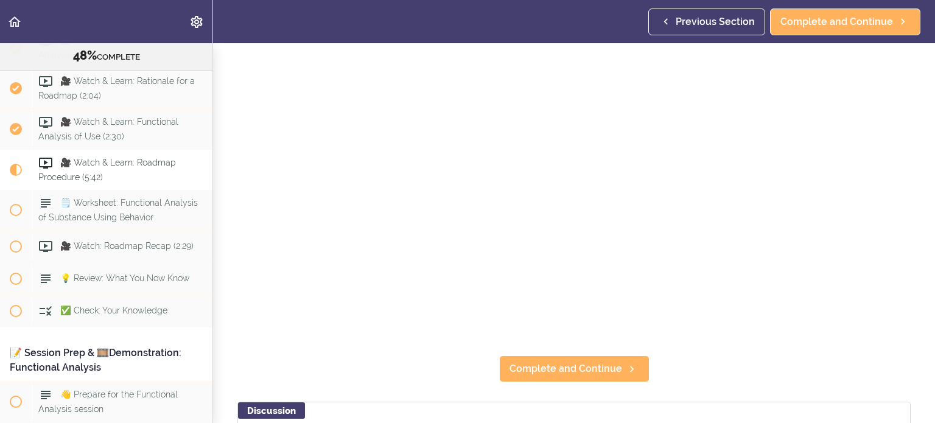
scroll to position [144, 0]
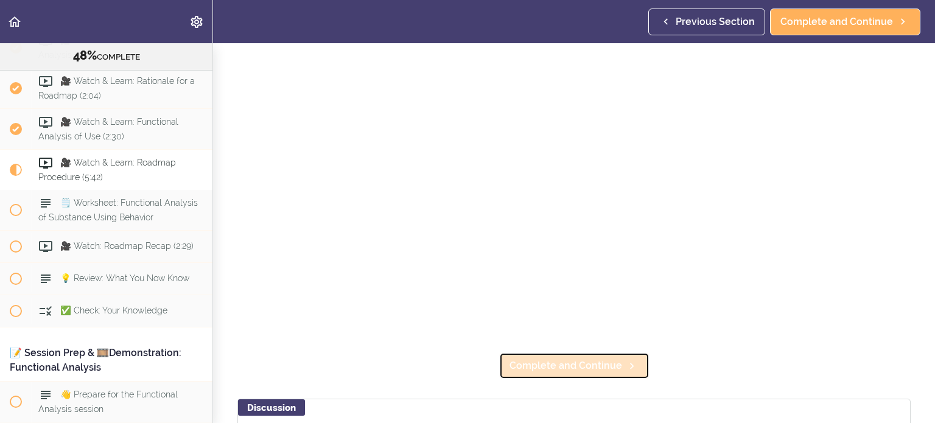
click at [557, 373] on link "Complete and Continue" at bounding box center [574, 365] width 150 height 27
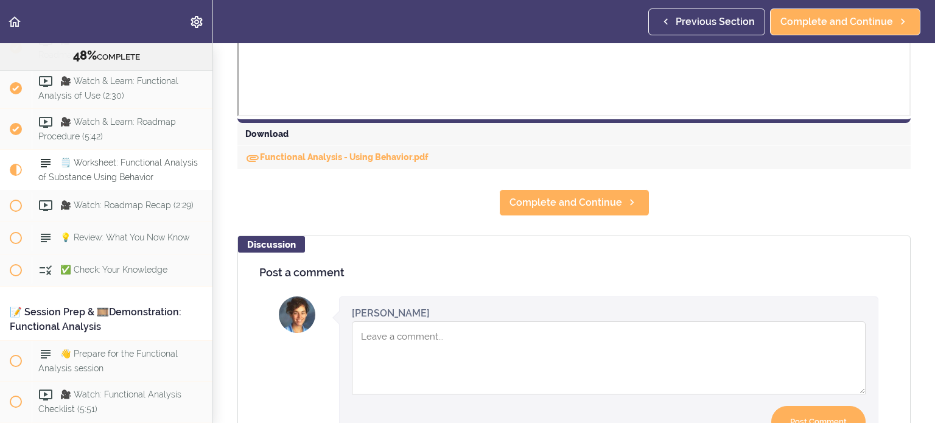
scroll to position [677, 0]
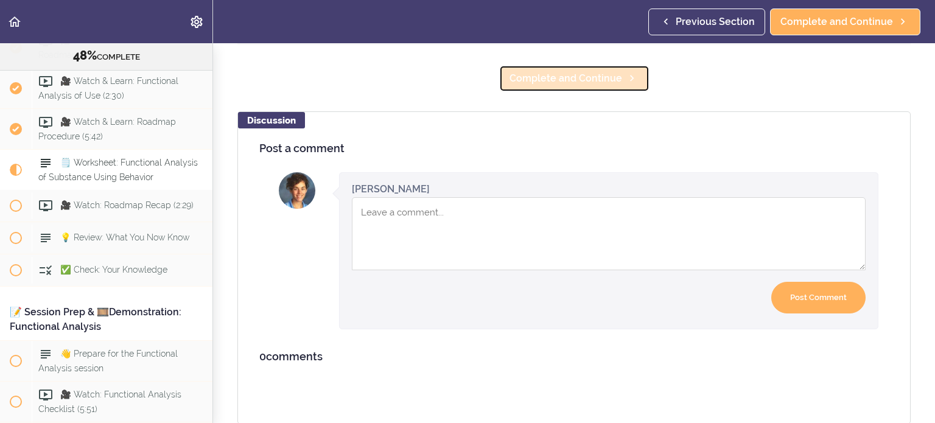
click at [595, 80] on span "Complete and Continue" at bounding box center [566, 78] width 113 height 15
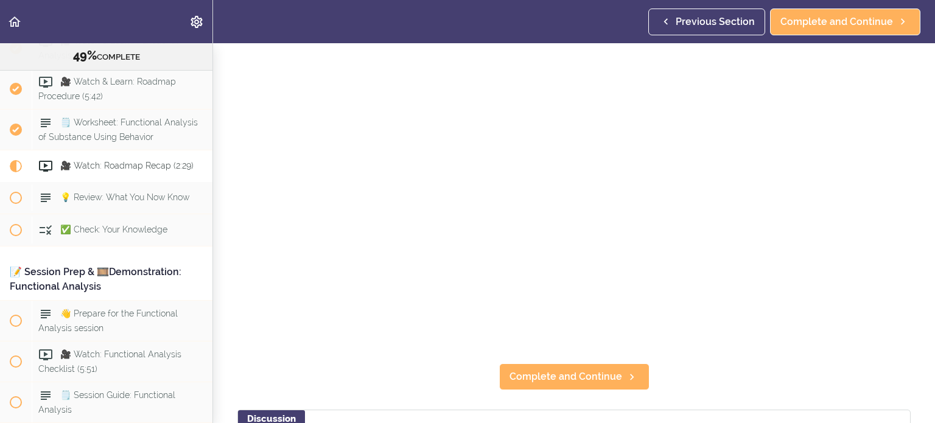
scroll to position [141, 0]
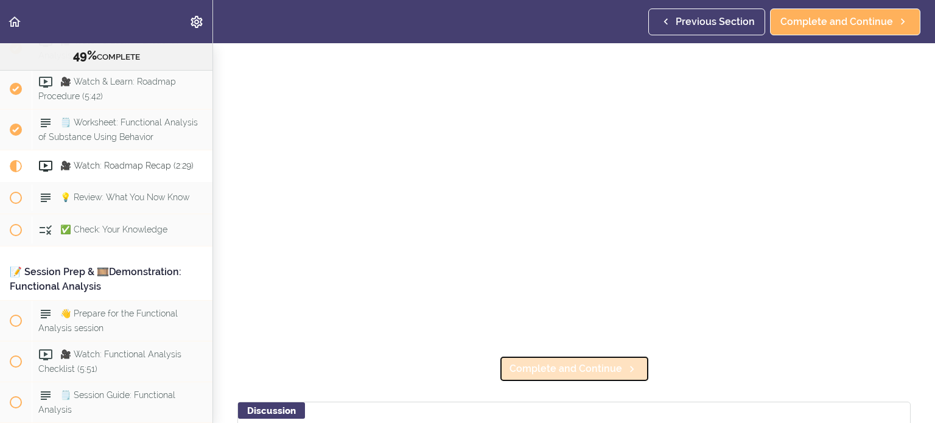
click at [589, 375] on span "Complete and Continue" at bounding box center [566, 369] width 113 height 15
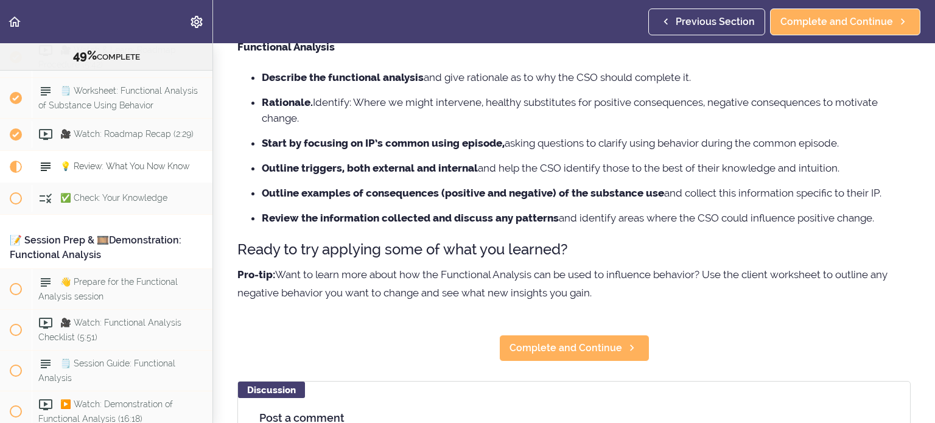
scroll to position [130, 0]
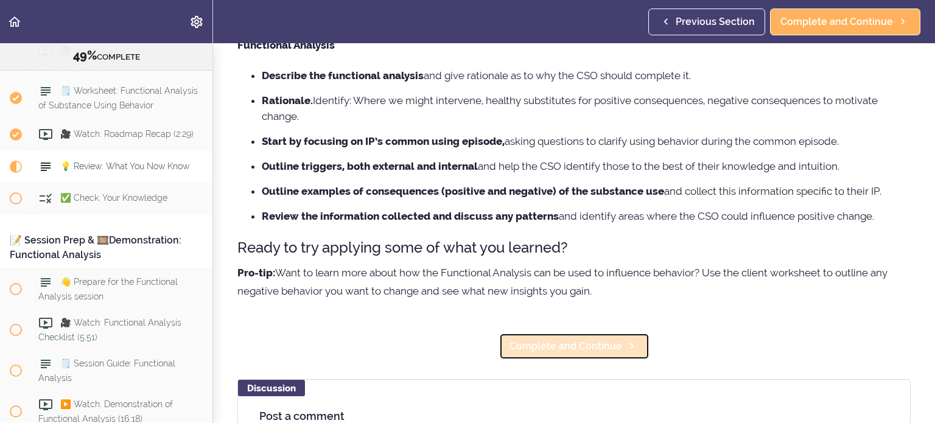
click at [598, 349] on span "Complete and Continue" at bounding box center [566, 346] width 113 height 15
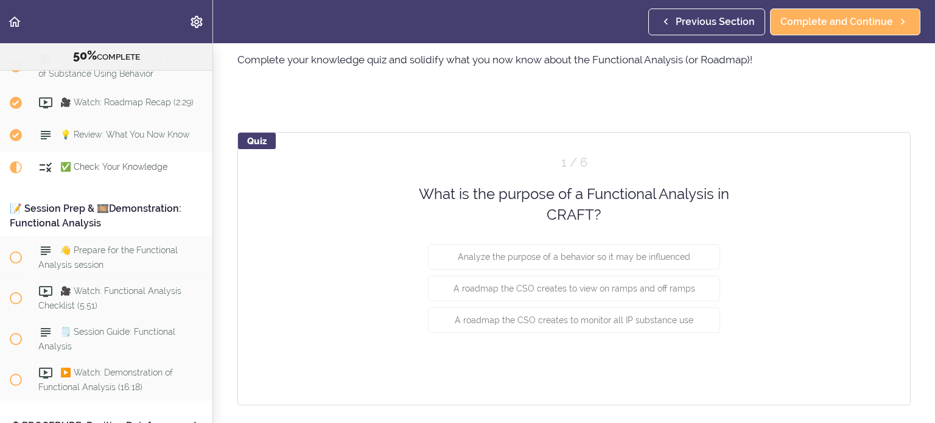
scroll to position [49, 0]
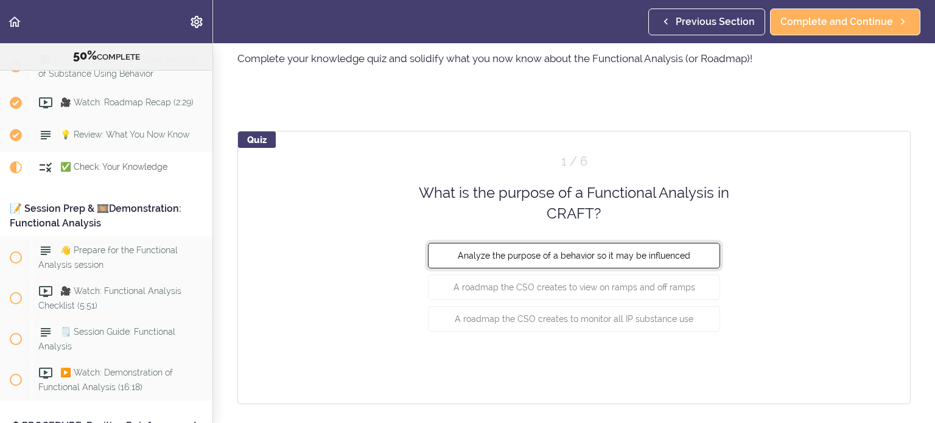
click at [665, 254] on span "Analyze the purpose of a behavior so it may be influenced" at bounding box center [574, 255] width 233 height 10
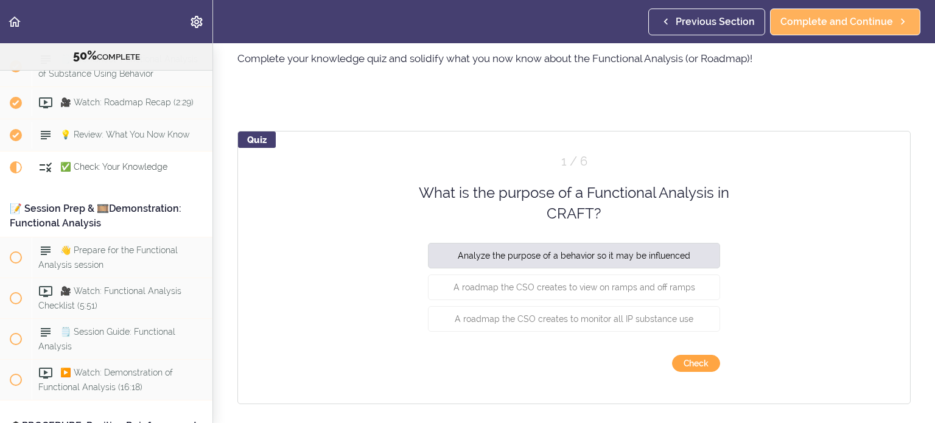
click at [688, 362] on button "Check" at bounding box center [696, 363] width 48 height 17
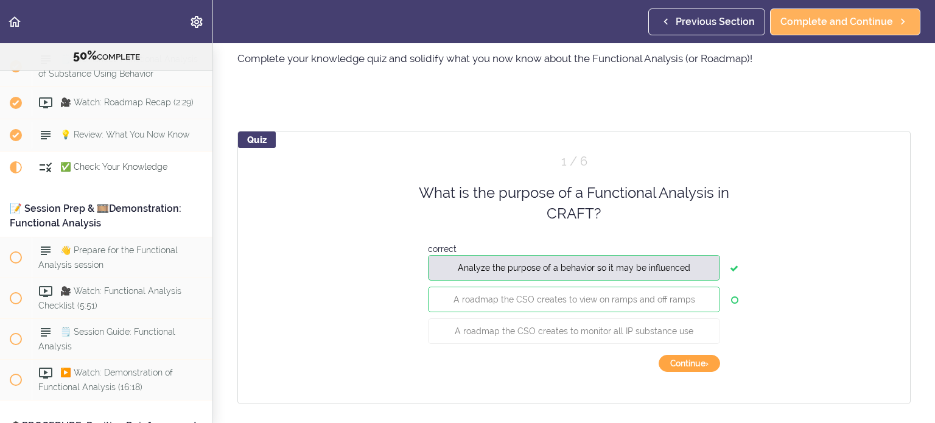
click at [688, 361] on button "Continue ›" at bounding box center [689, 363] width 61 height 17
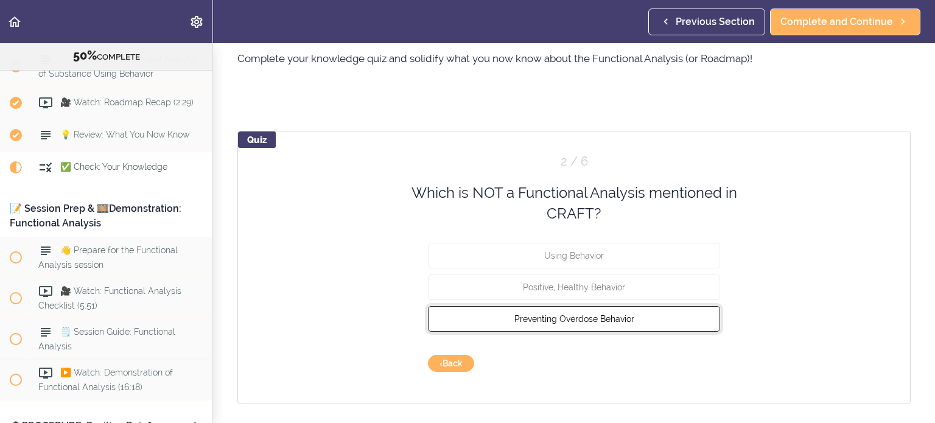
click at [623, 321] on span "Preventing Overdose Behavior" at bounding box center [574, 319] width 120 height 10
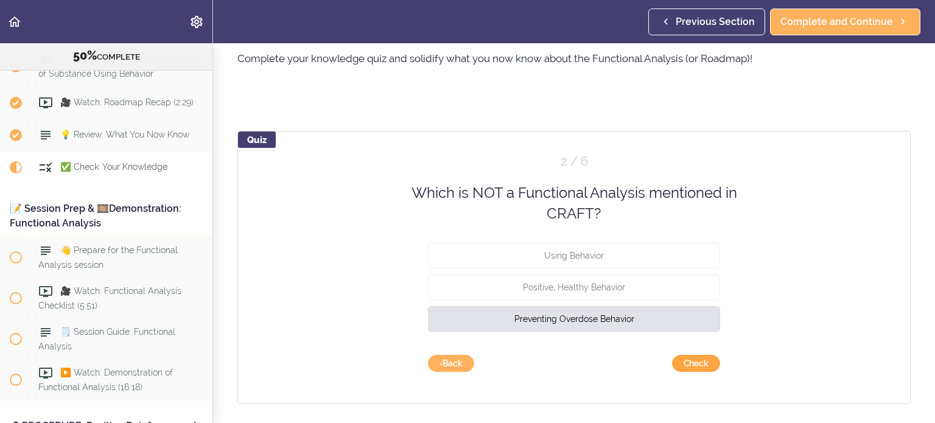
click at [687, 363] on button "Check" at bounding box center [696, 363] width 48 height 17
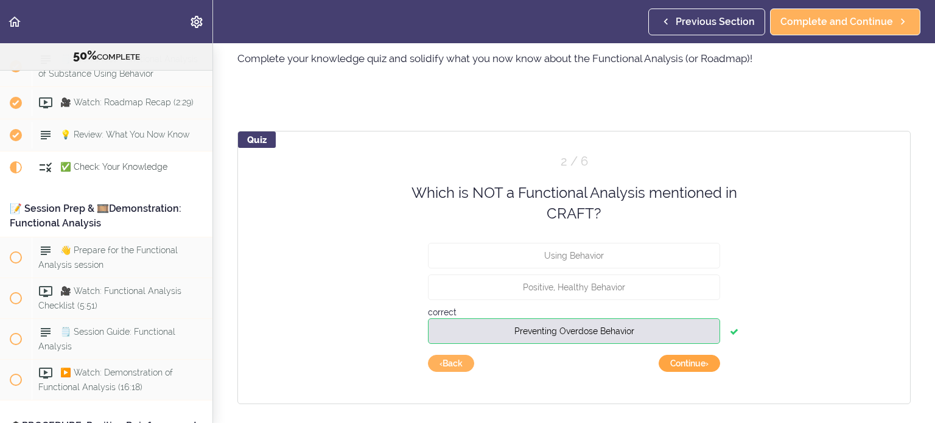
click at [696, 366] on button "Continue ›" at bounding box center [689, 363] width 61 height 17
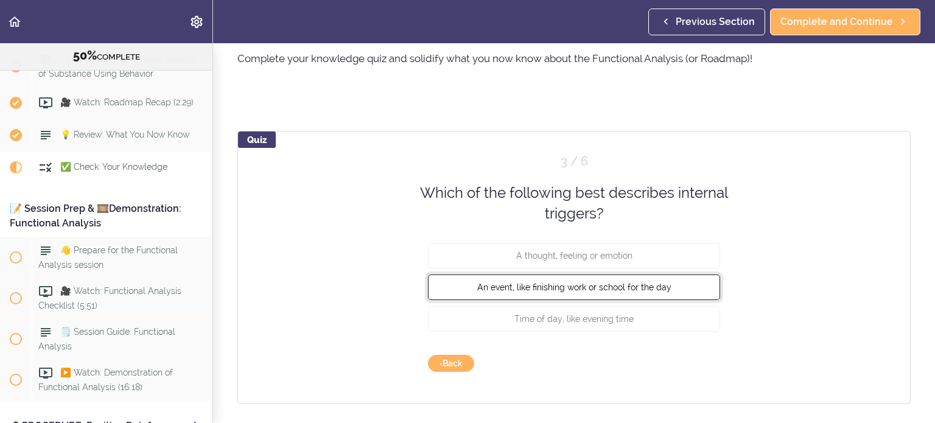
click at [642, 292] on button "An event, like finishing work or school for the day" at bounding box center [574, 287] width 292 height 26
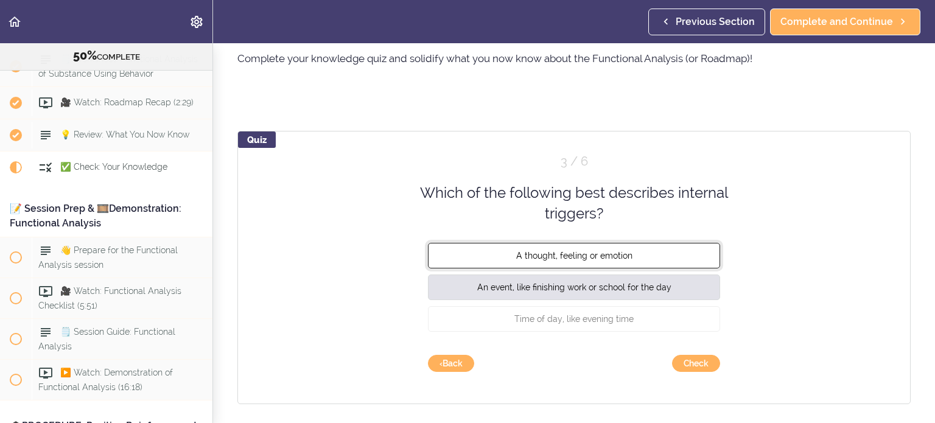
click at [649, 257] on button "A thought, feeling or emotion" at bounding box center [574, 255] width 292 height 26
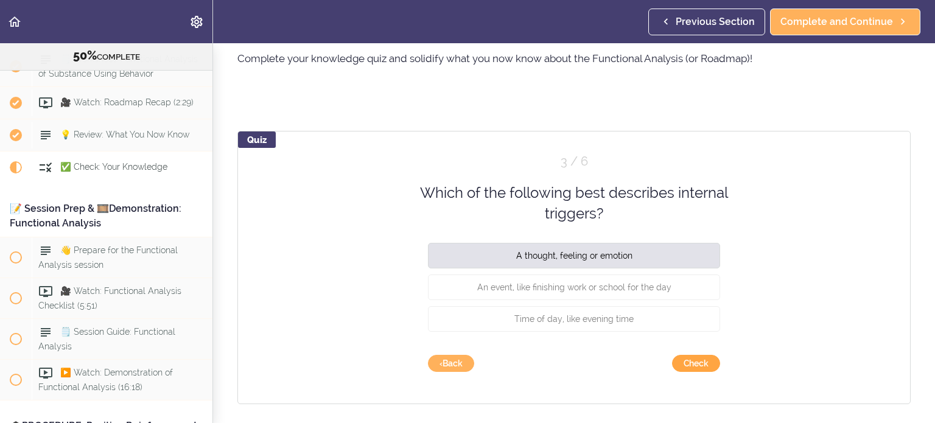
click at [693, 364] on button "Check" at bounding box center [696, 363] width 48 height 17
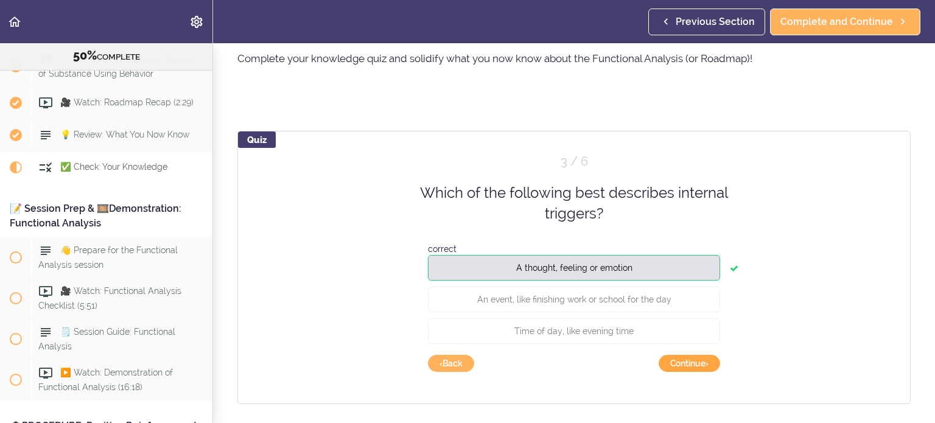
click at [693, 364] on button "Continue ›" at bounding box center [689, 363] width 61 height 17
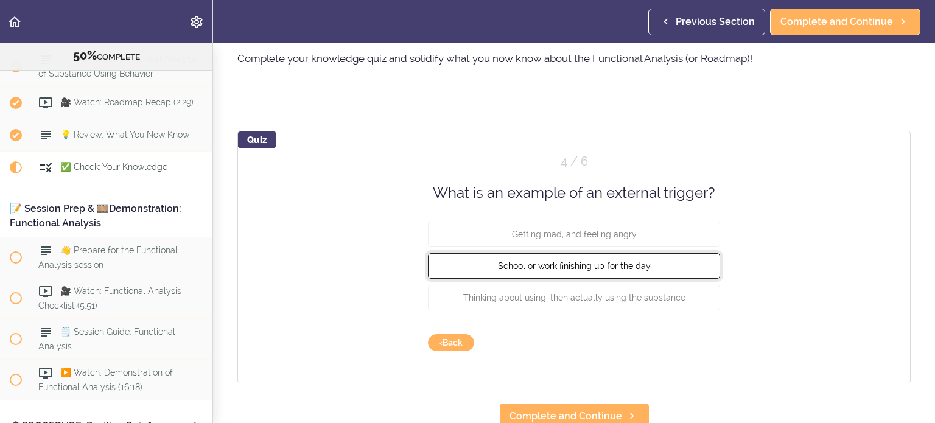
click at [662, 268] on button "School or work finishing up for the day" at bounding box center [574, 266] width 292 height 26
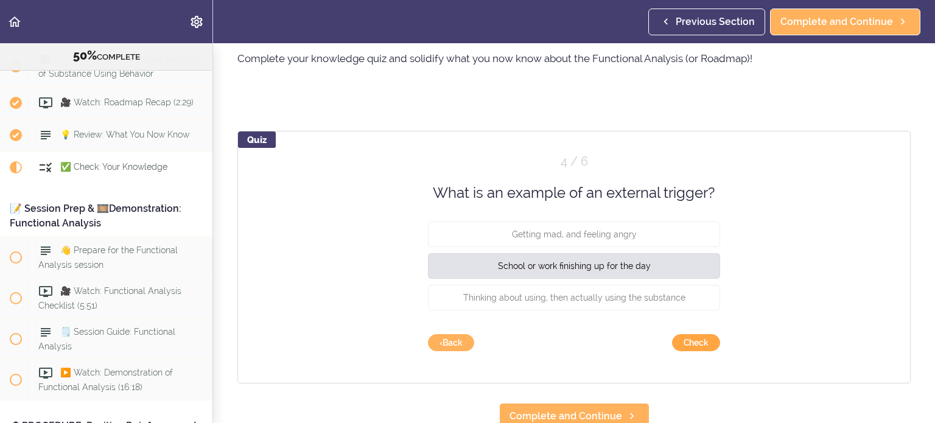
click at [687, 344] on button "Check" at bounding box center [696, 342] width 48 height 17
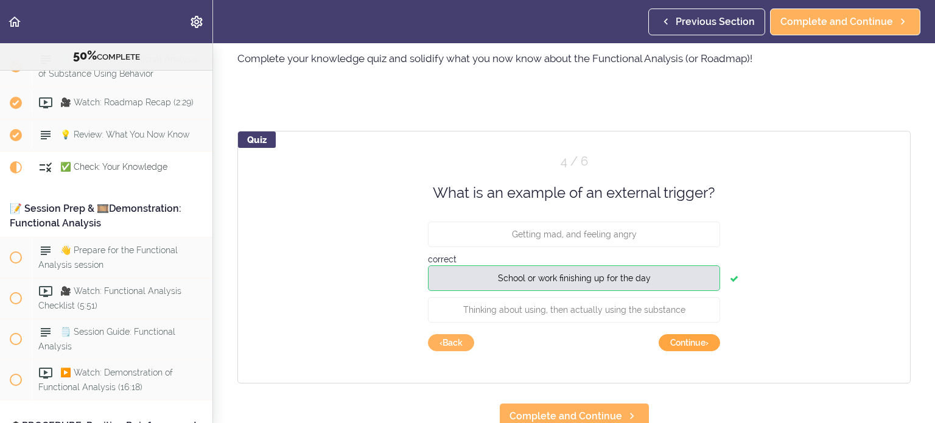
click at [686, 344] on button "Continue ›" at bounding box center [689, 342] width 61 height 17
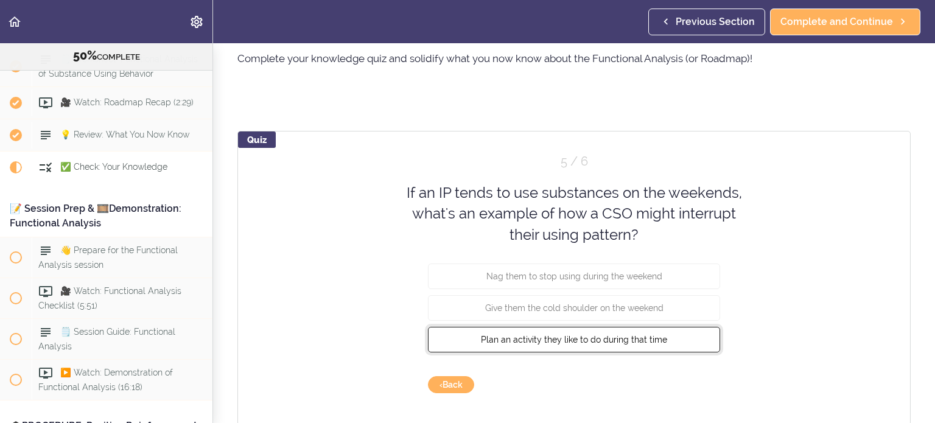
click at [665, 346] on button "Plan an activity they like to do during that time" at bounding box center [574, 340] width 292 height 26
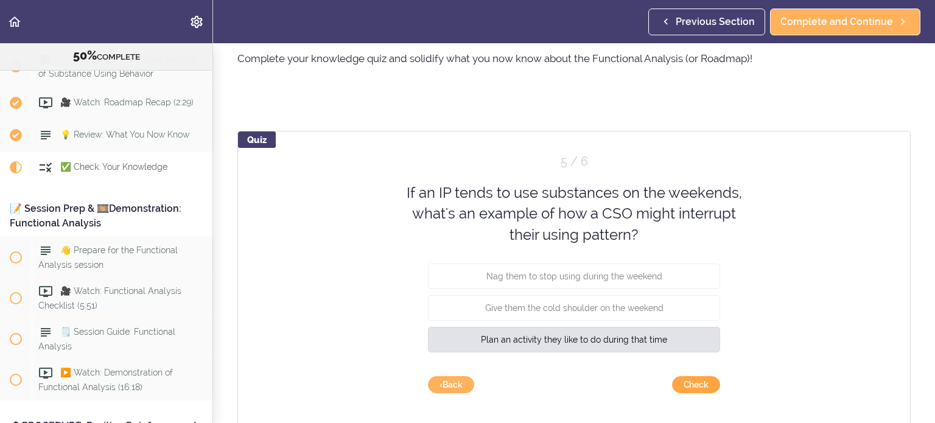
click at [703, 388] on button "Check" at bounding box center [696, 384] width 48 height 17
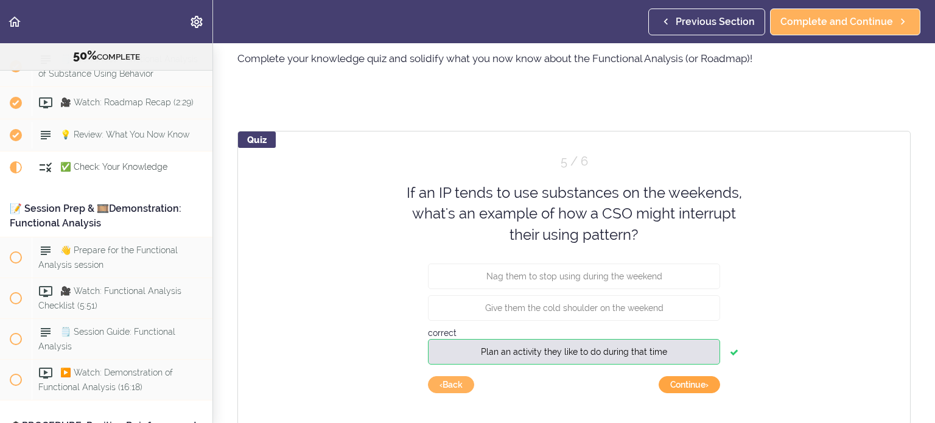
click at [714, 381] on button "Continue ›" at bounding box center [689, 384] width 61 height 17
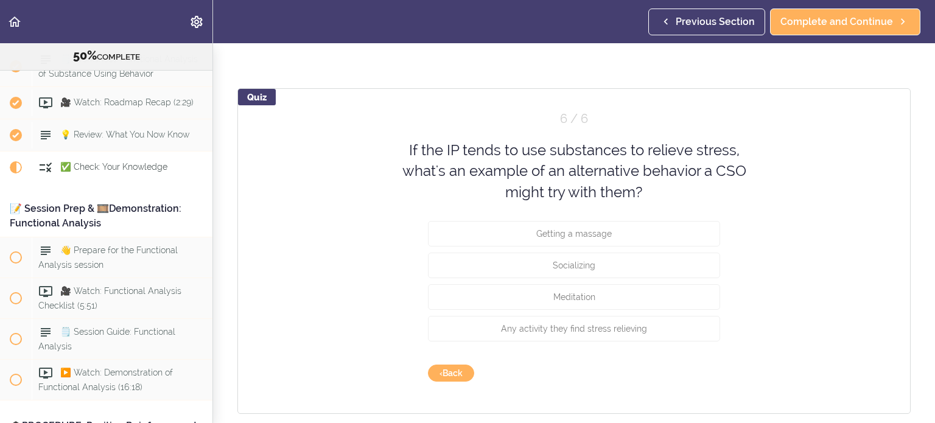
scroll to position [96, 0]
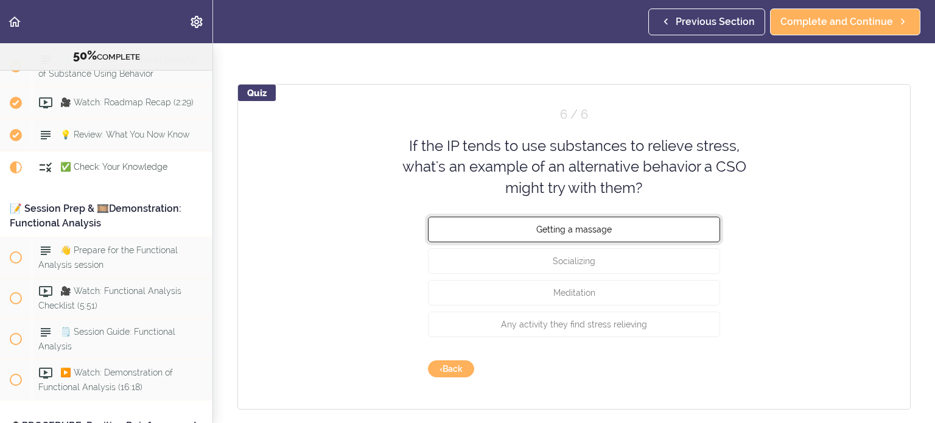
click at [583, 226] on span "Getting a massage" at bounding box center [573, 230] width 75 height 10
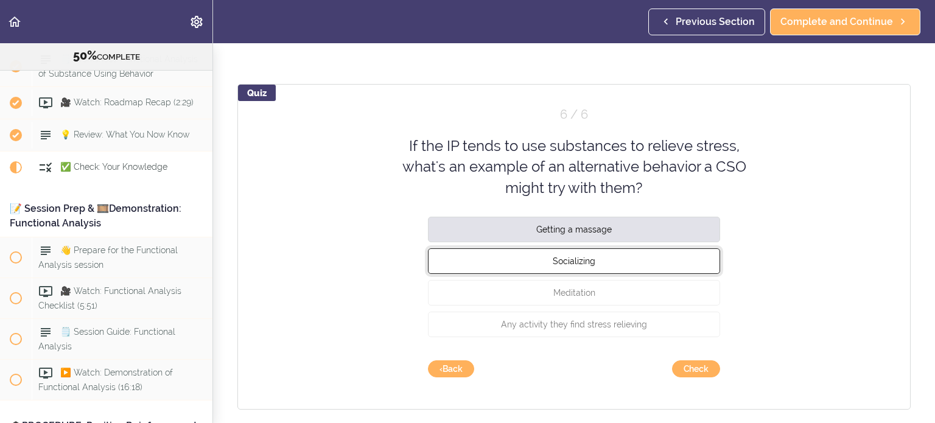
click at [587, 253] on button "Socializing" at bounding box center [574, 261] width 292 height 26
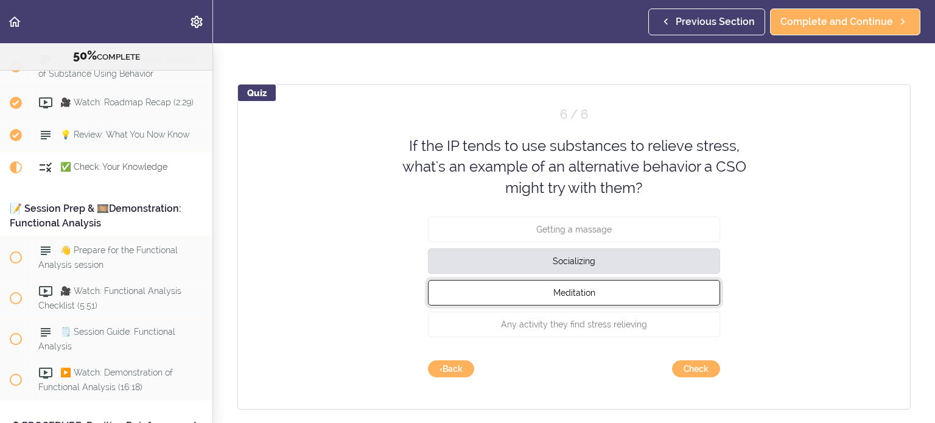
click at [590, 283] on button "Meditation" at bounding box center [574, 293] width 292 height 26
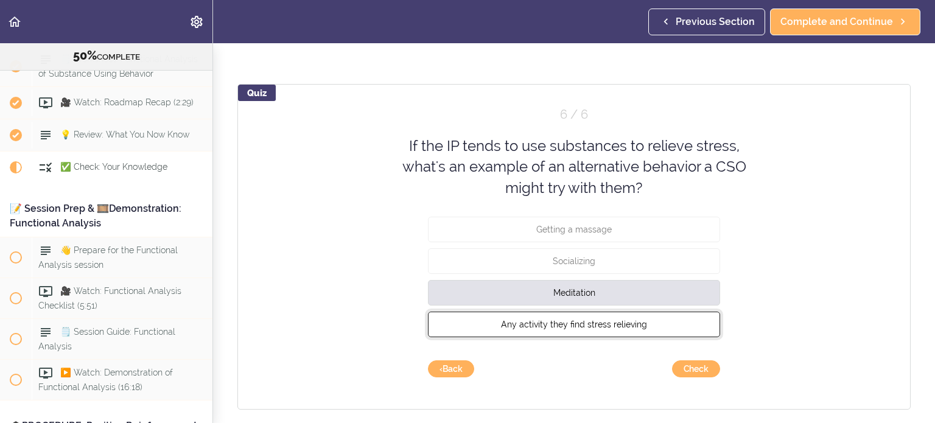
click at [594, 320] on span "Any activity they find stress relieving" at bounding box center [574, 325] width 146 height 10
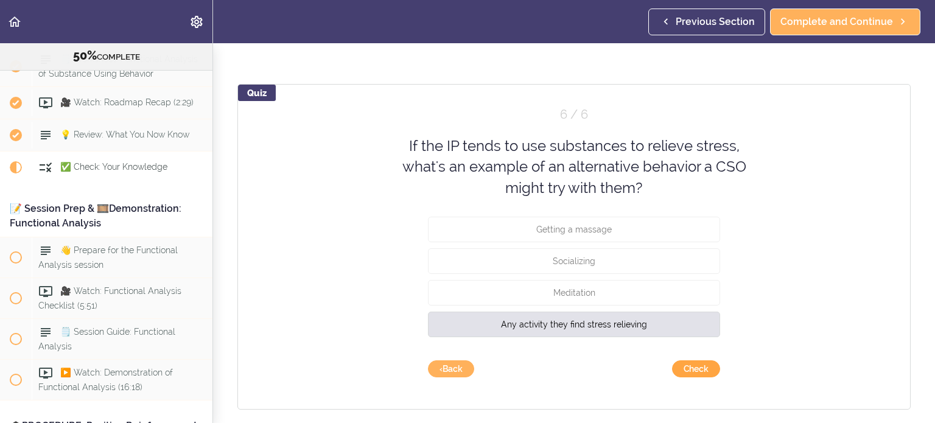
click at [704, 370] on button "Check" at bounding box center [696, 368] width 48 height 17
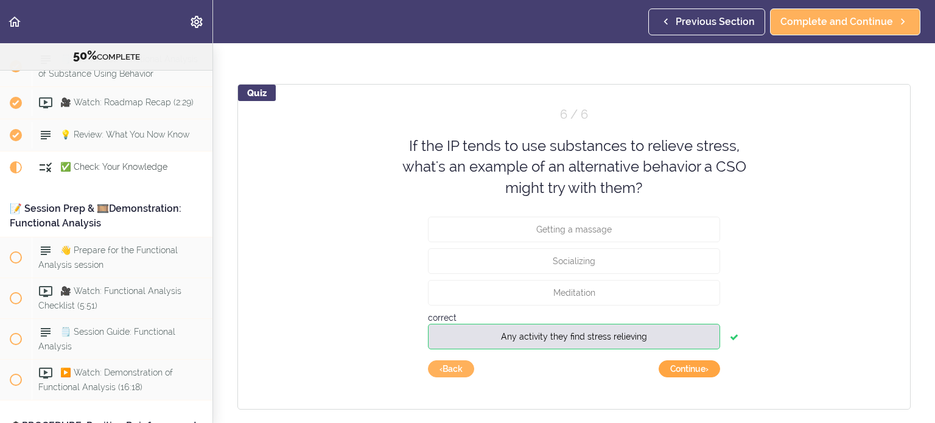
click at [704, 370] on button "Continue ›" at bounding box center [689, 368] width 61 height 17
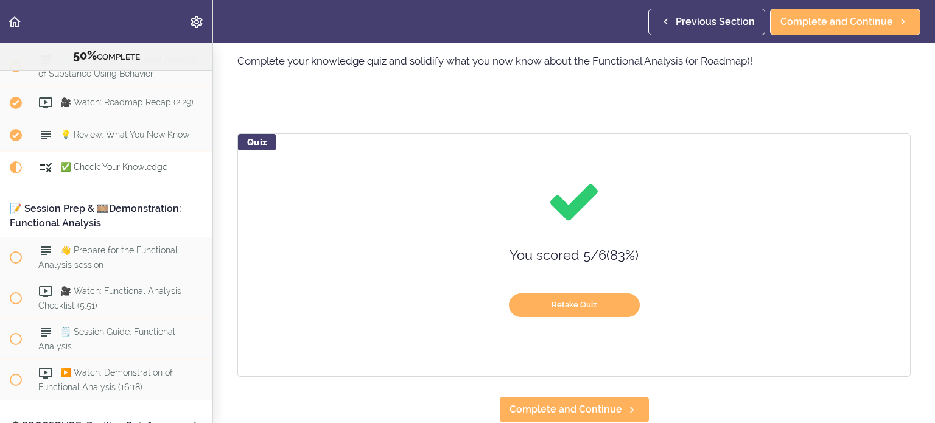
scroll to position [46, 0]
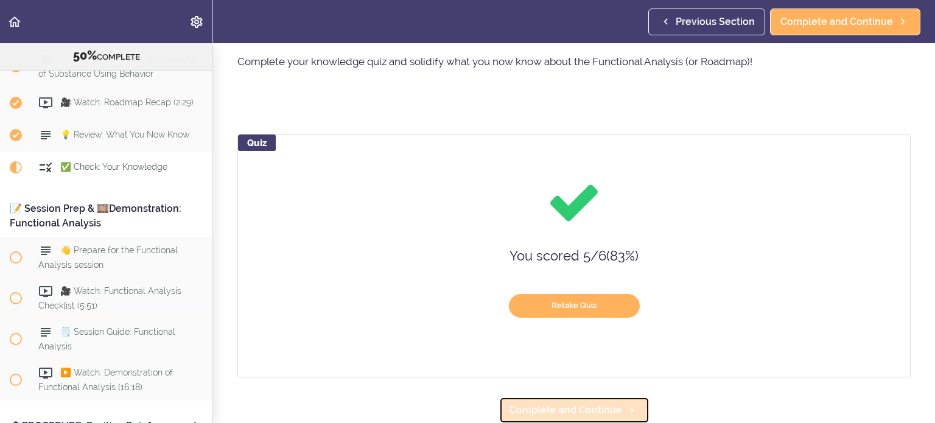
click at [591, 403] on span "Complete and Continue" at bounding box center [566, 410] width 113 height 15
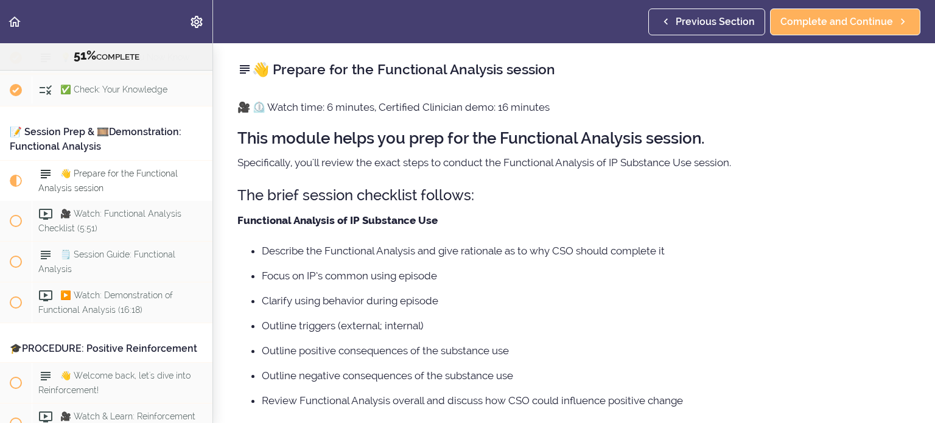
scroll to position [4441, 0]
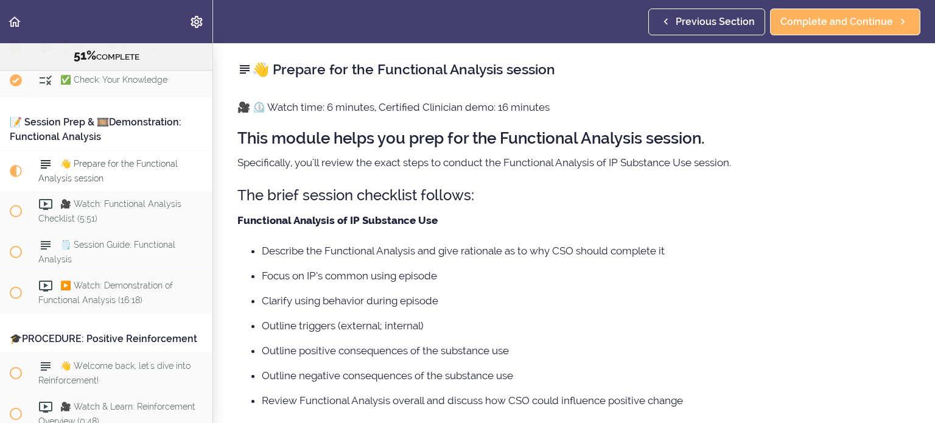
click at [548, 203] on h3 "The brief session checklist follows:" at bounding box center [573, 195] width 673 height 20
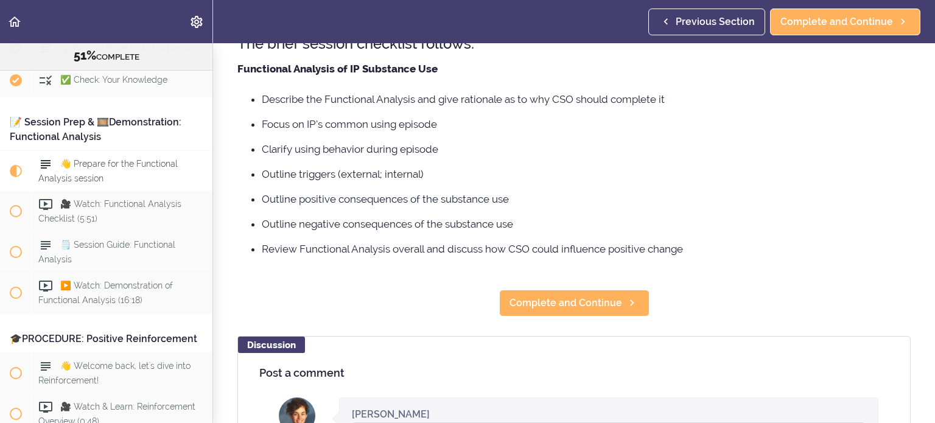
scroll to position [153, 0]
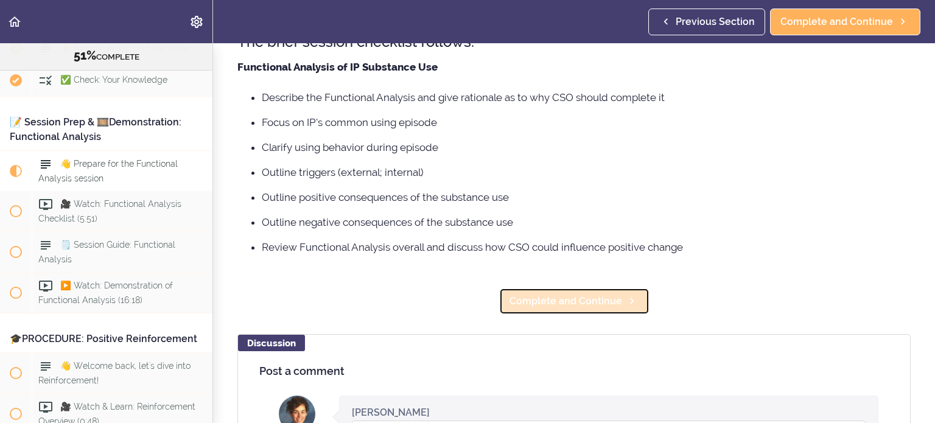
click at [552, 300] on span "Complete and Continue" at bounding box center [566, 301] width 113 height 15
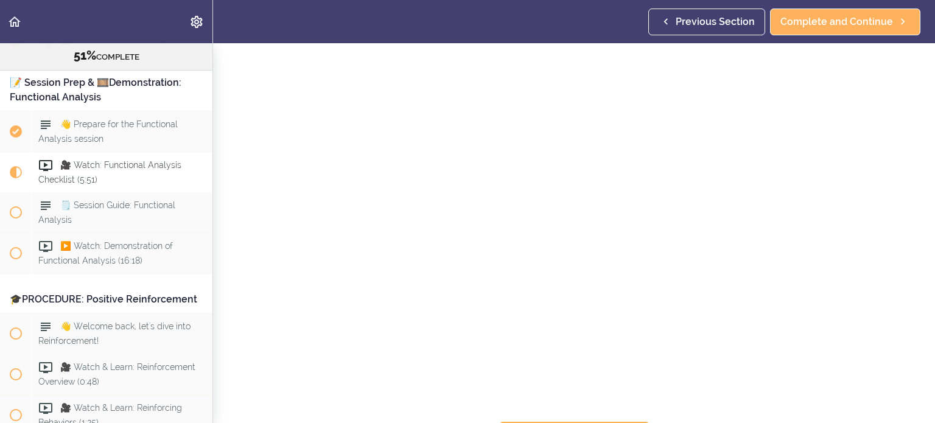
scroll to position [77, 0]
